Goal: Navigation & Orientation: Find specific page/section

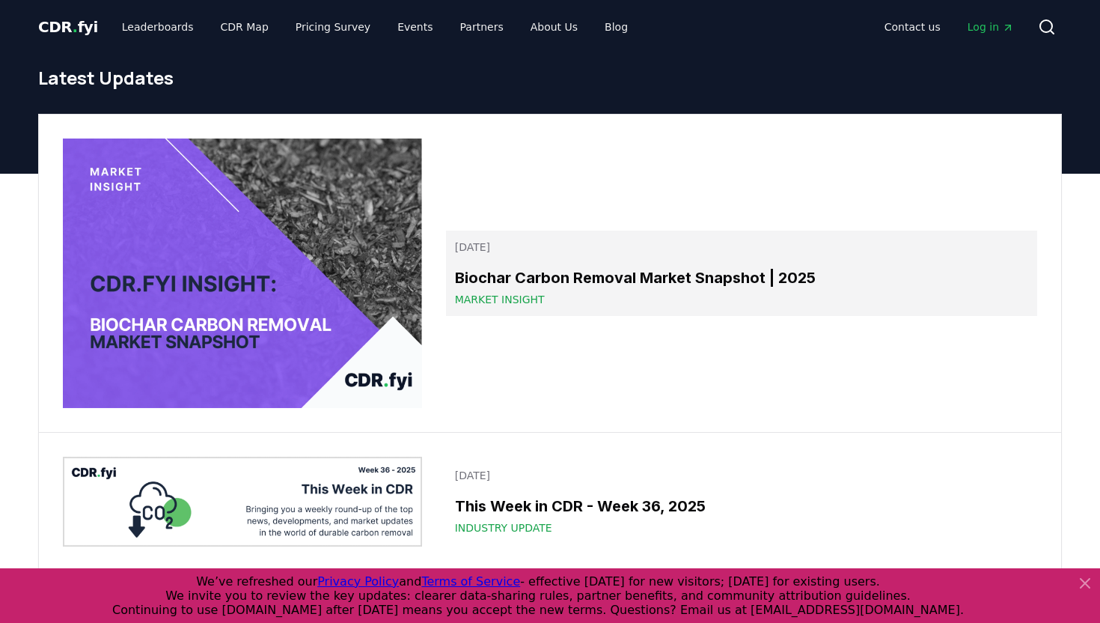
click at [531, 274] on h3 "Biochar Carbon Removal Market Snapshot | 2025" at bounding box center [741, 277] width 573 height 22
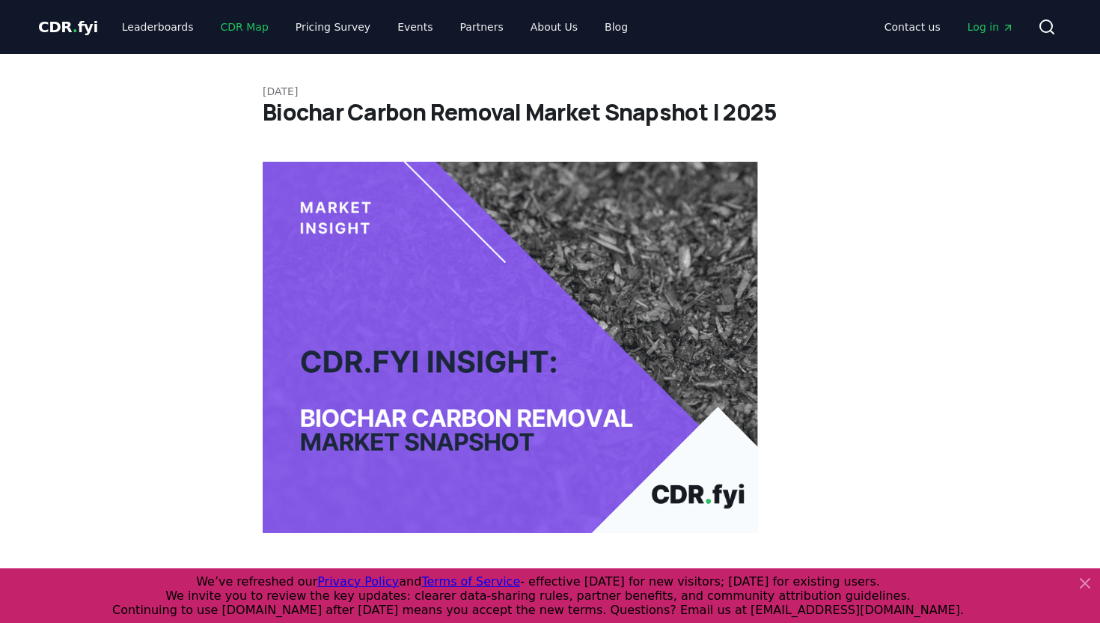
click at [219, 35] on link "CDR Map" at bounding box center [245, 26] width 72 height 27
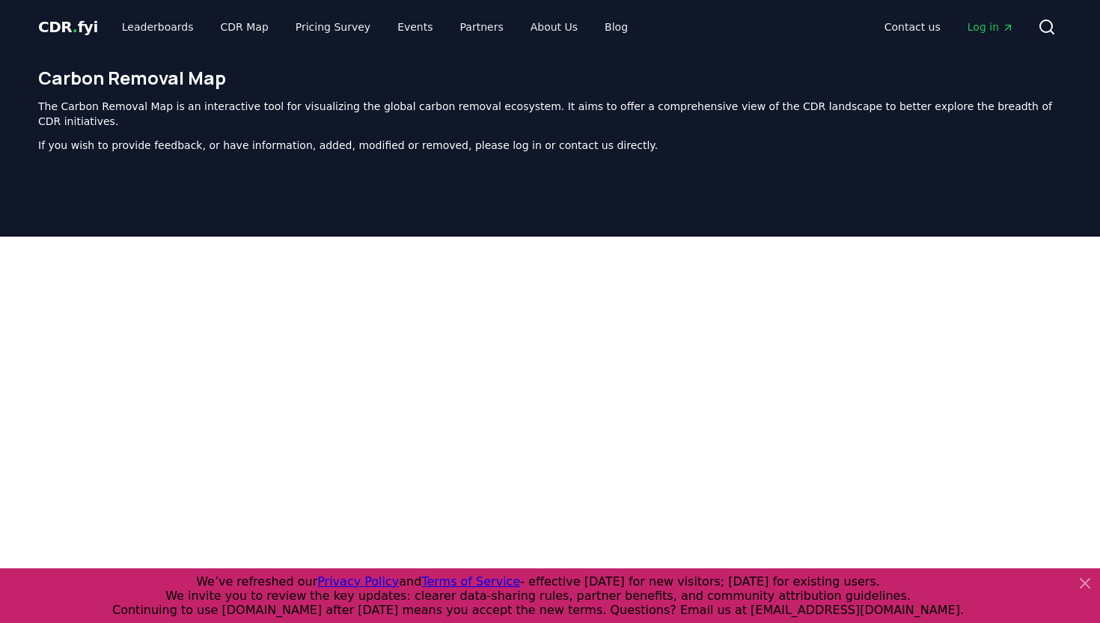
click at [14, 163] on header "Carbon Removal Map The Carbon Removal Map is an interactive tool for visualizin…" at bounding box center [550, 145] width 1100 height 183
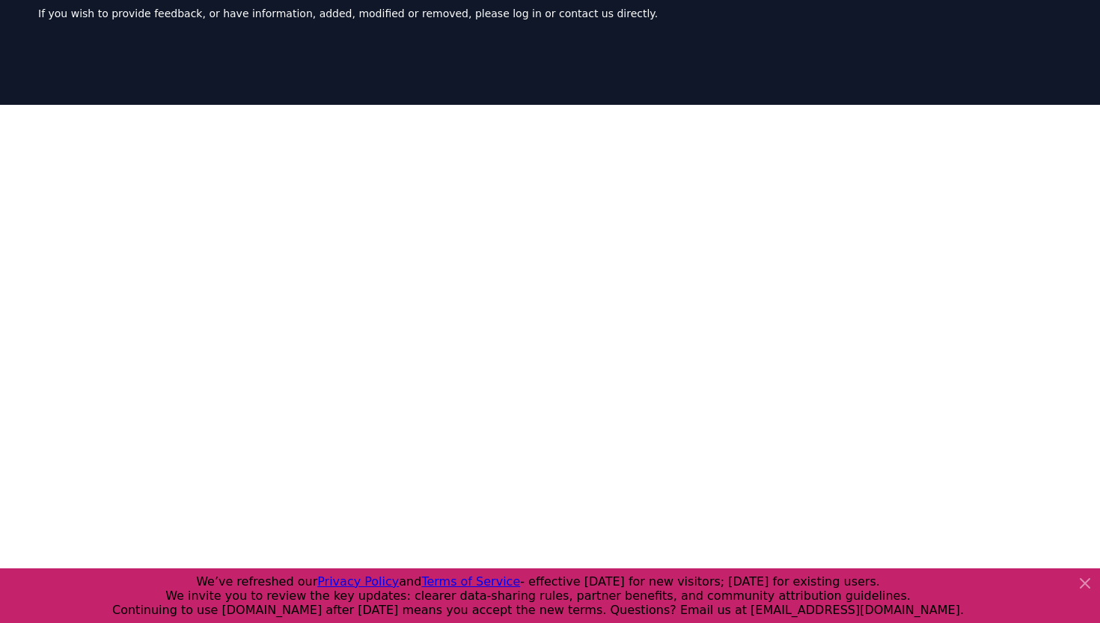
scroll to position [461, 0]
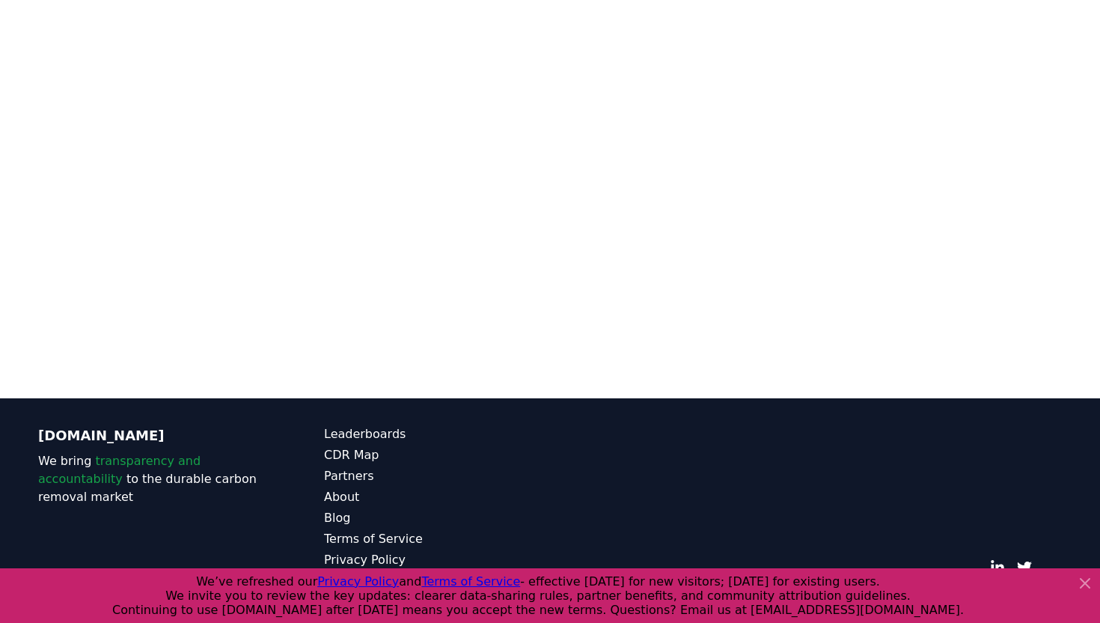
click at [1081, 587] on icon at bounding box center [1085, 582] width 9 height 9
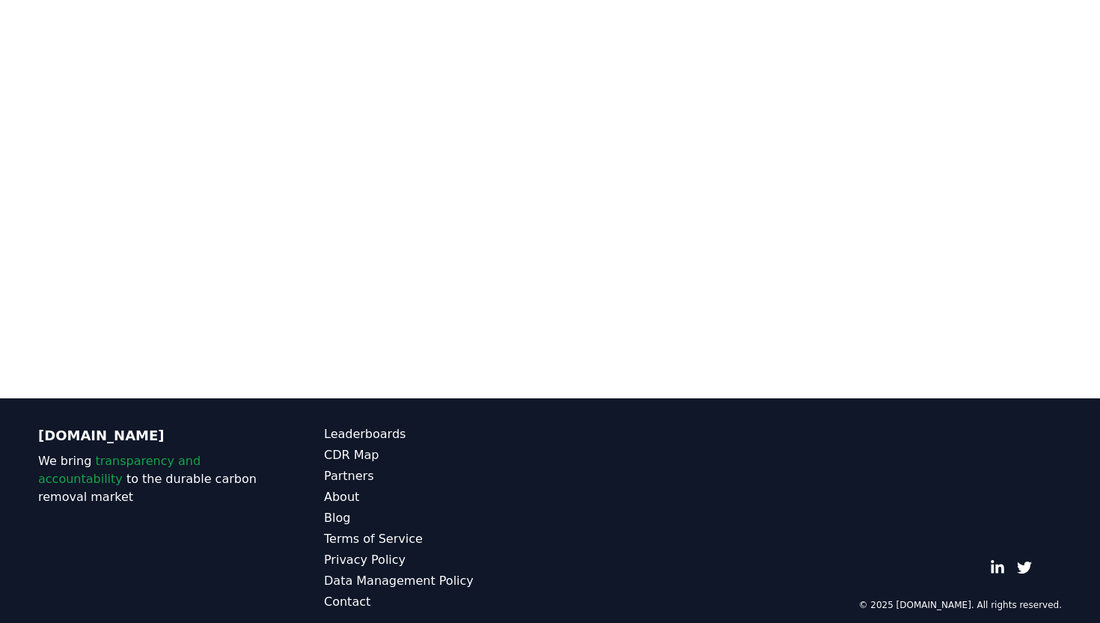
click at [37, 367] on div at bounding box center [550, 87] width 1100 height 623
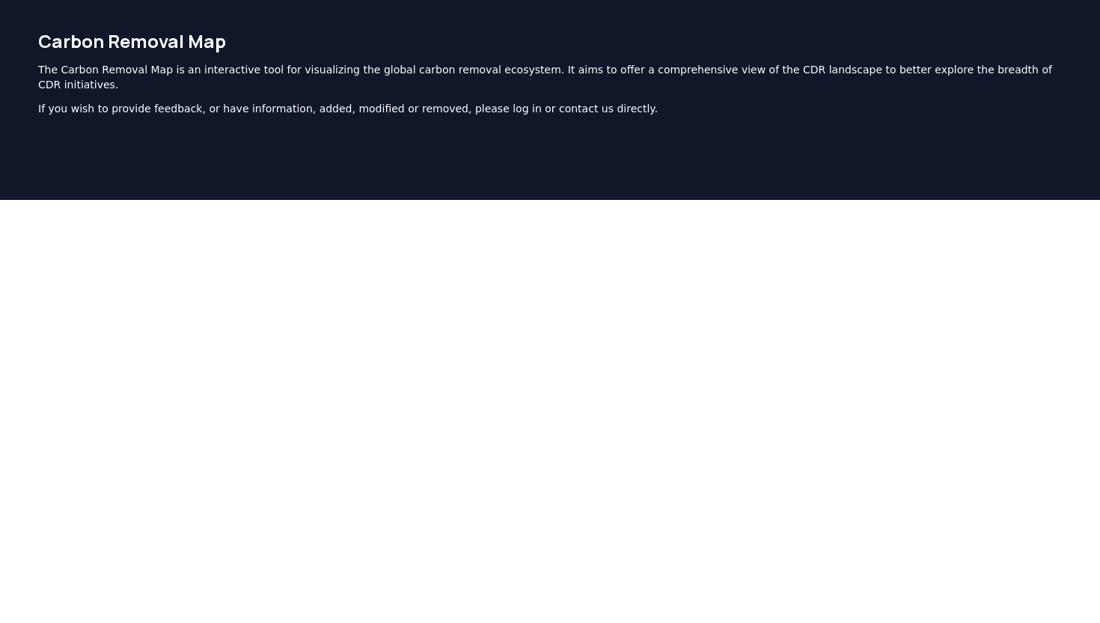
scroll to position [40, 0]
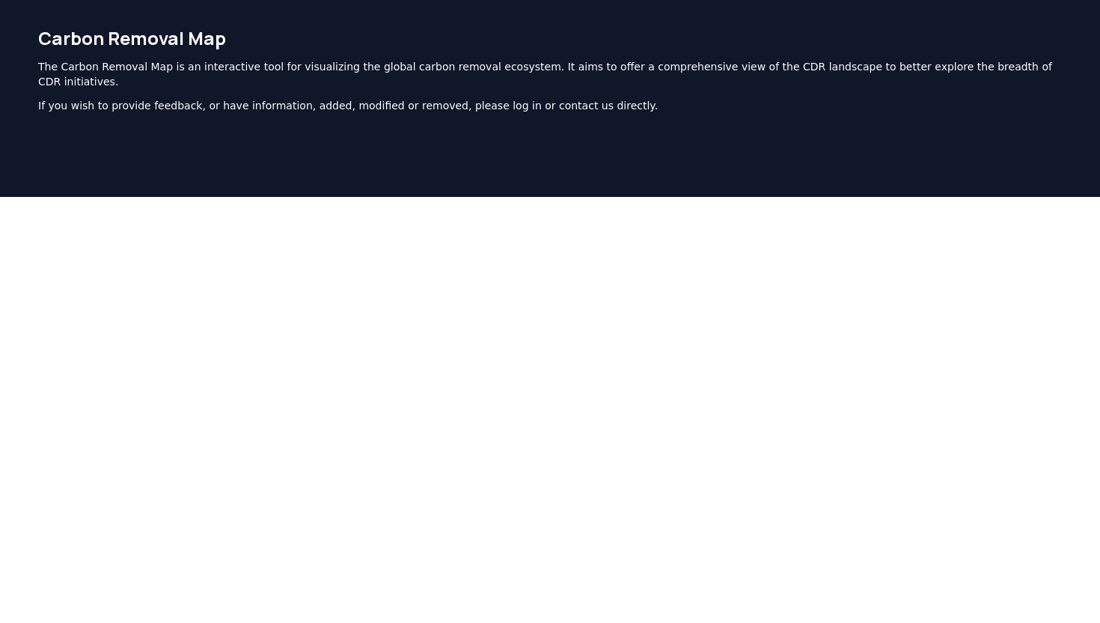
click at [14, 349] on div at bounding box center [550, 508] width 1100 height 623
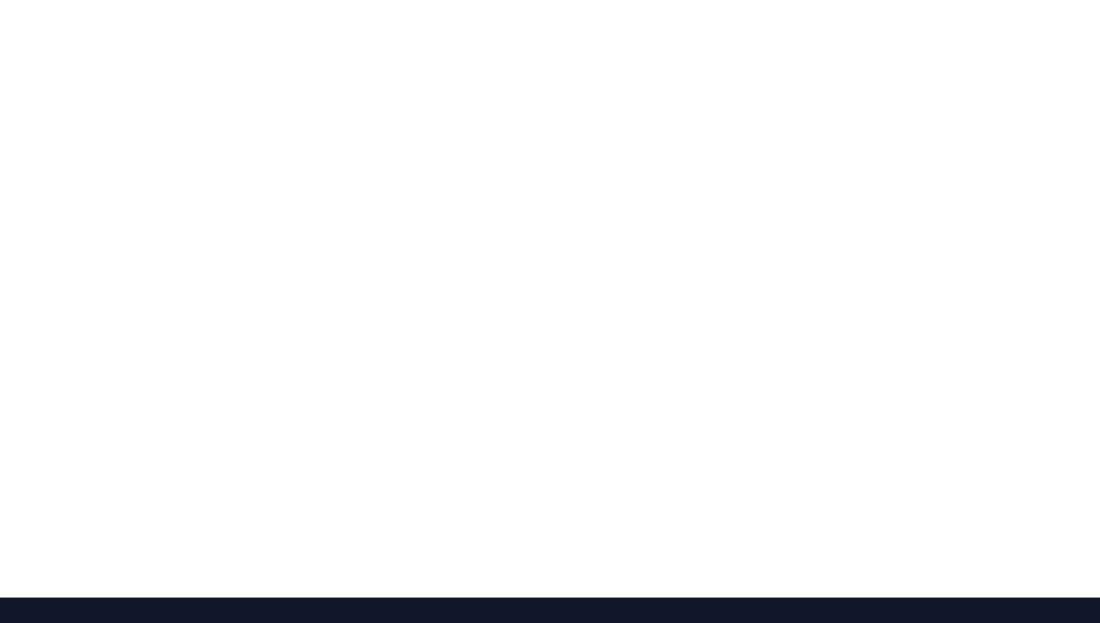
click at [23, 214] on div at bounding box center [550, 286] width 1100 height 623
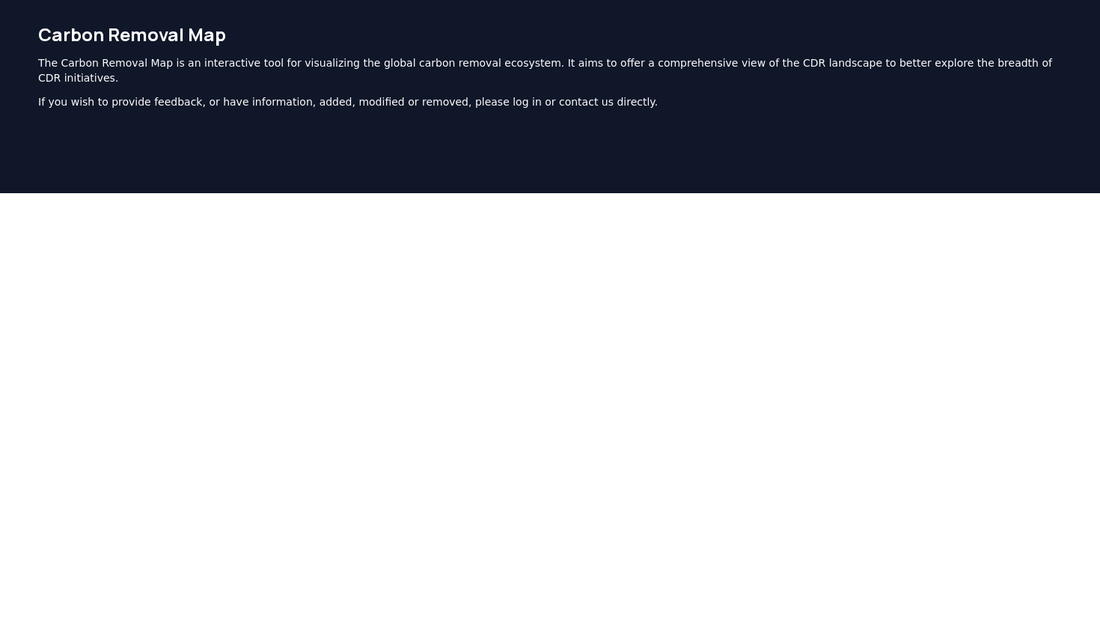
scroll to position [39, 0]
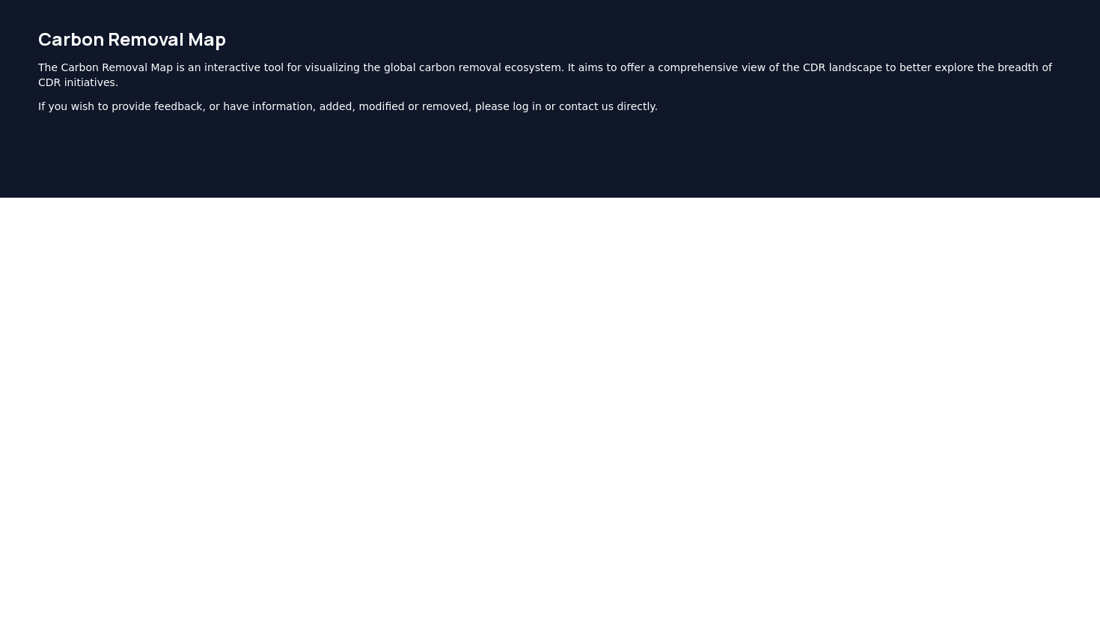
click at [634, 106] on div "Carbon Removal Map The Carbon Removal Map is an interactive tool for visualizin…" at bounding box center [550, 76] width 1048 height 123
click at [1085, 209] on div at bounding box center [550, 509] width 1100 height 623
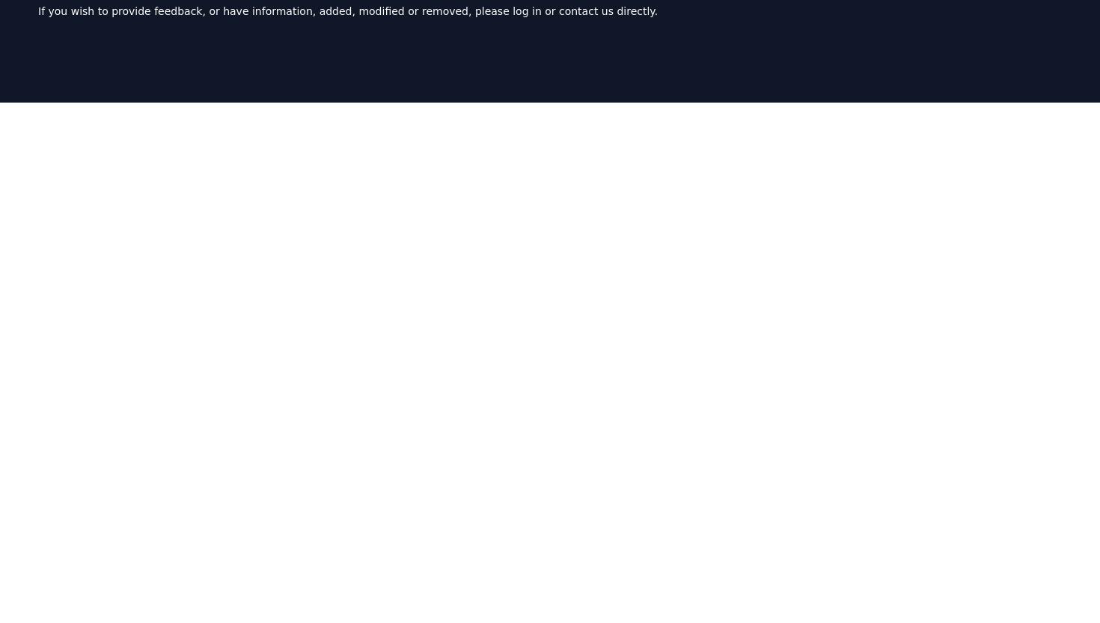
scroll to position [172, 0]
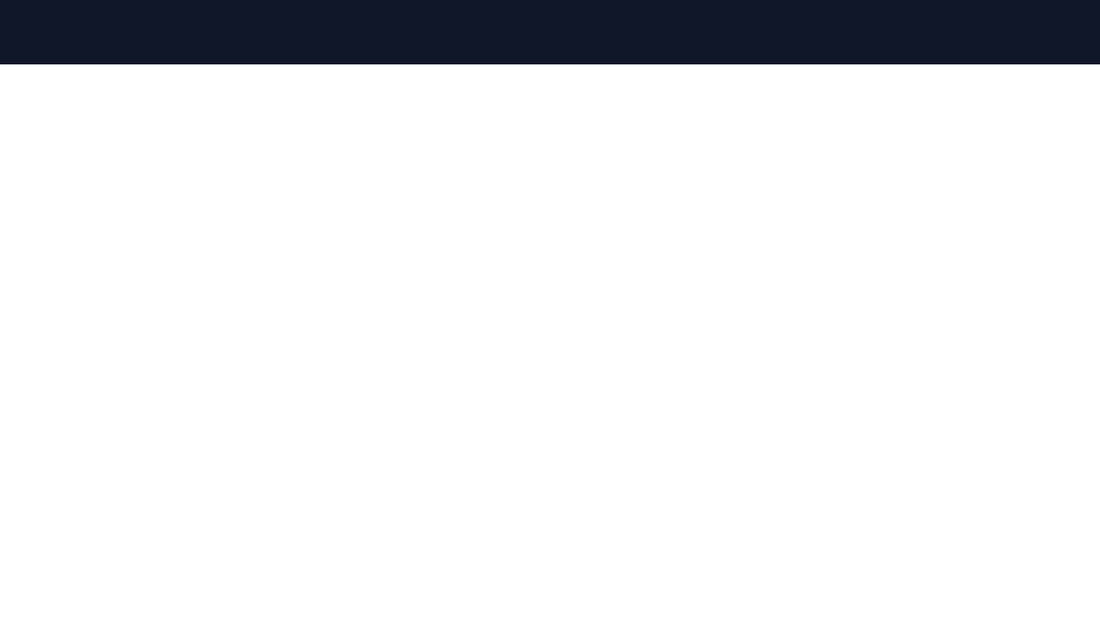
click at [1073, 194] on div at bounding box center [550, 315] width 1048 height 623
